Goal: Transaction & Acquisition: Purchase product/service

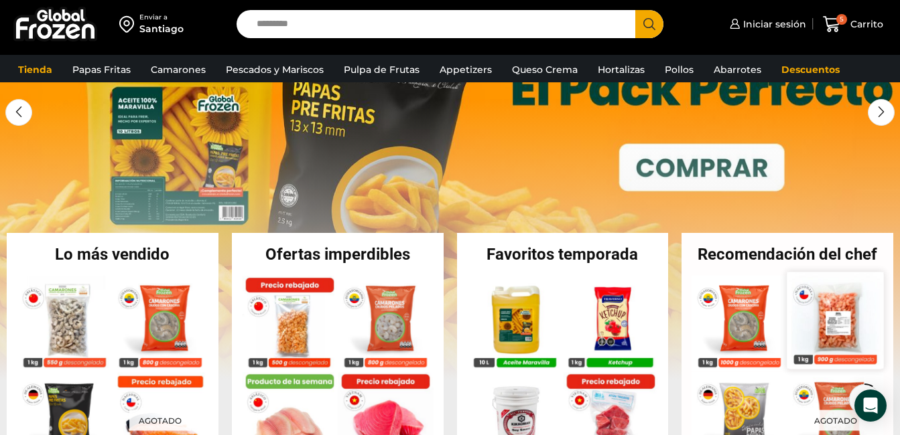
scroll to position [134, 0]
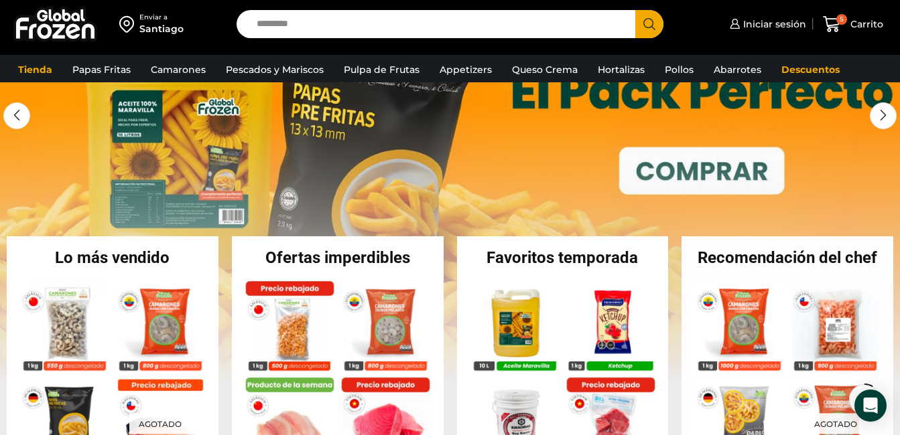
click at [685, 175] on link "1 / 3" at bounding box center [450, 183] width 900 height 402
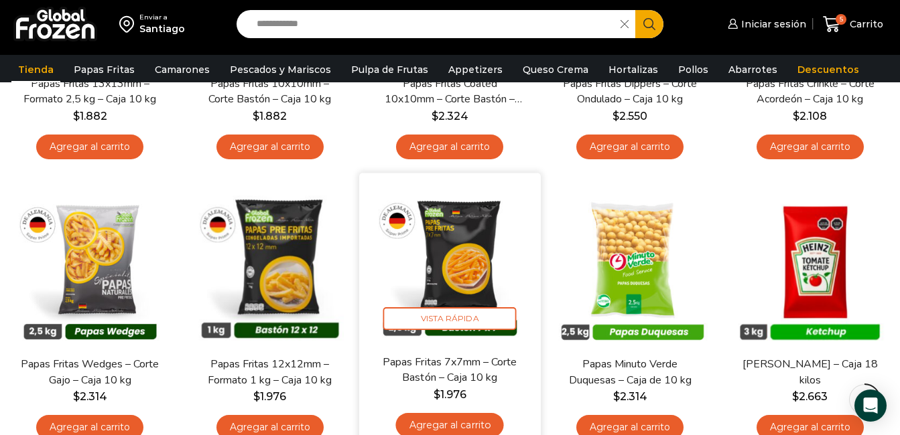
scroll to position [402, 0]
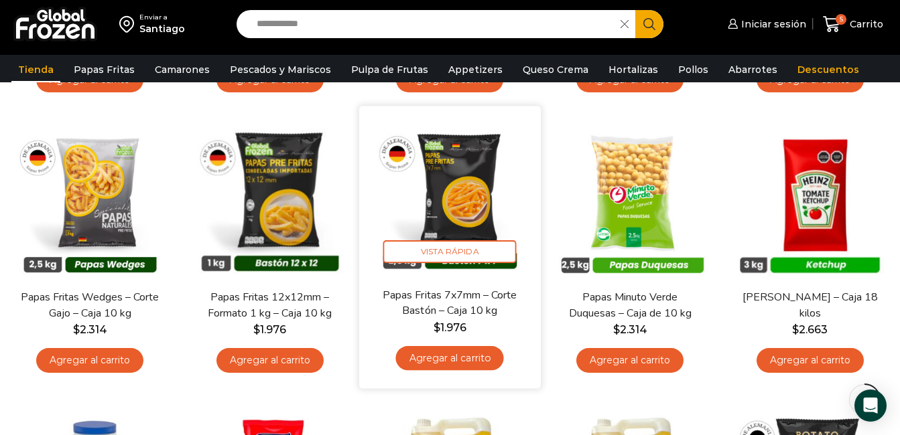
click at [466, 354] on link "Agregar al carrito" at bounding box center [450, 358] width 108 height 25
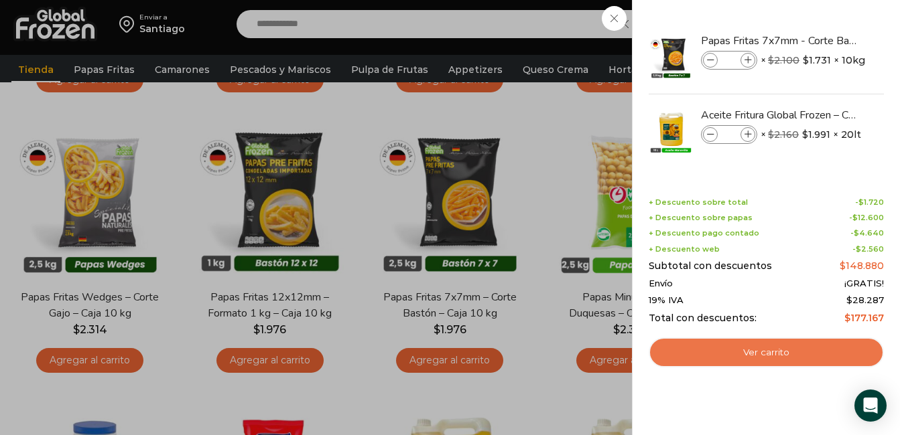
click at [756, 350] on link "Ver carrito" at bounding box center [765, 353] width 235 height 31
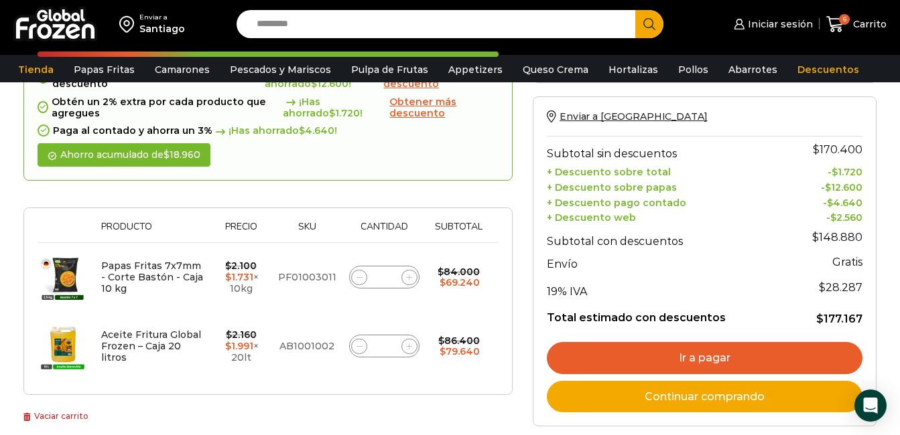
scroll to position [134, 0]
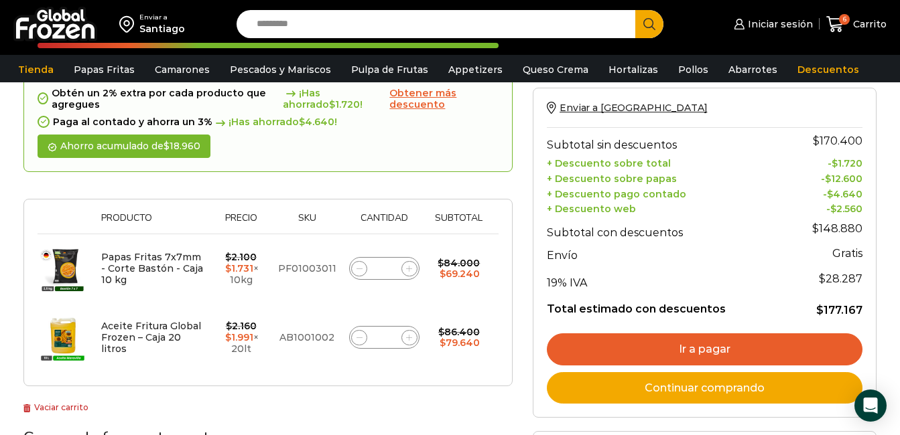
click at [364, 270] on span at bounding box center [359, 269] width 16 height 16
click at [360, 269] on icon at bounding box center [359, 269] width 6 height 6
type input "*"
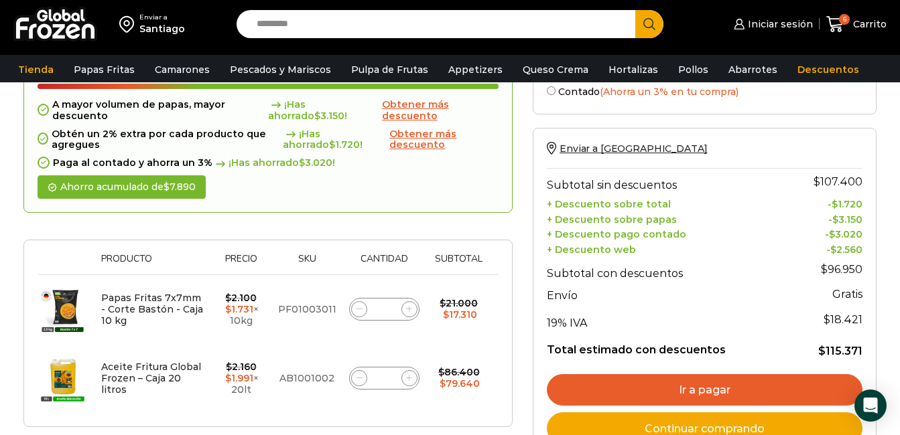
scroll to position [210, 0]
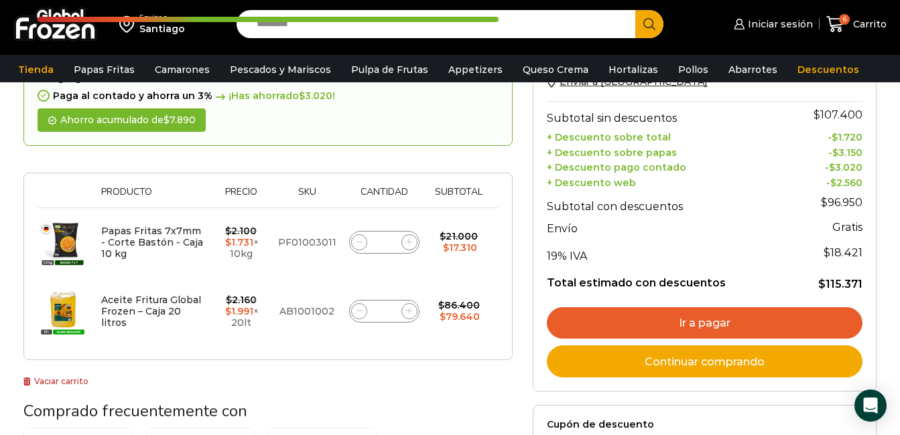
click at [356, 308] on span at bounding box center [359, 311] width 16 height 16
type input "*"
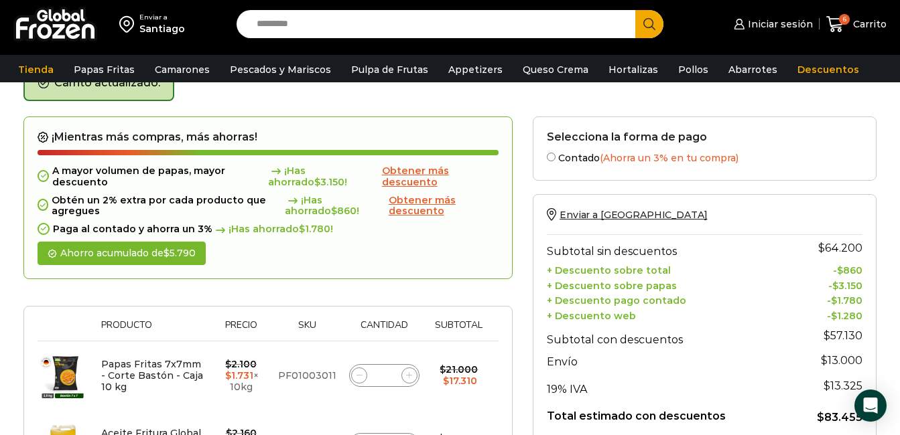
scroll to position [76, 0]
